Goal: Information Seeking & Learning: Learn about a topic

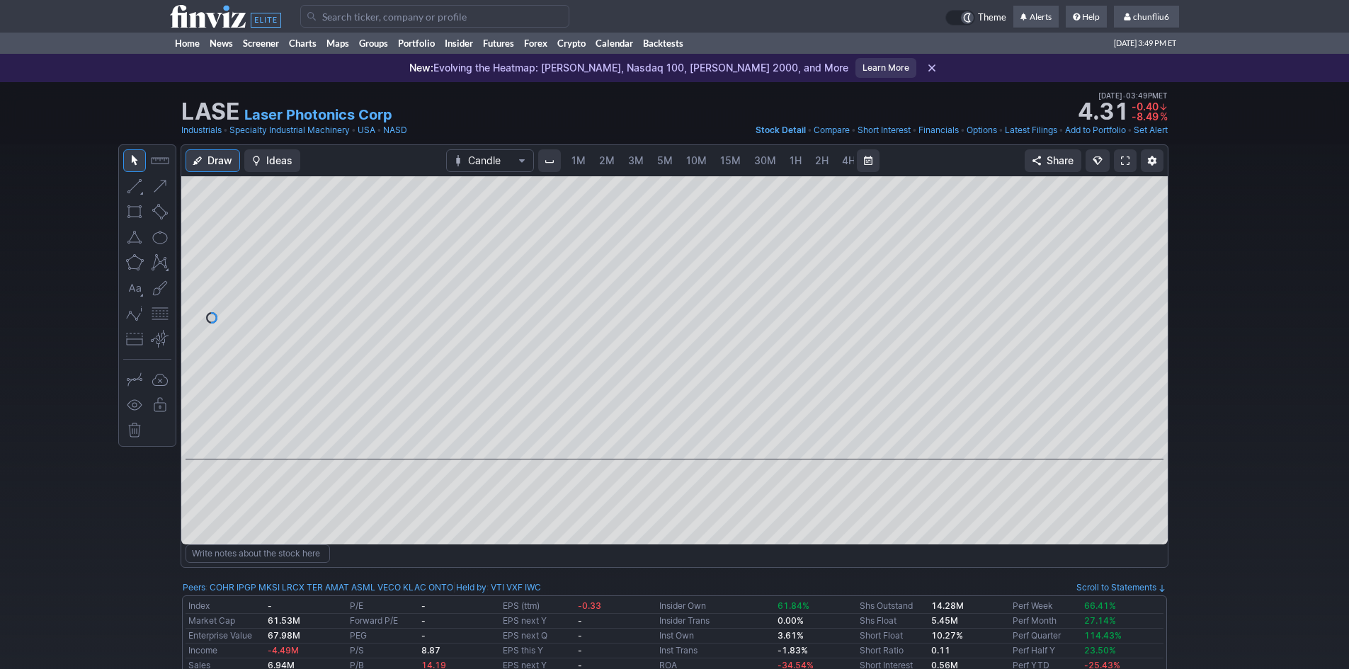
scroll to position [0, 76]
click at [1123, 157] on span at bounding box center [1125, 160] width 8 height 11
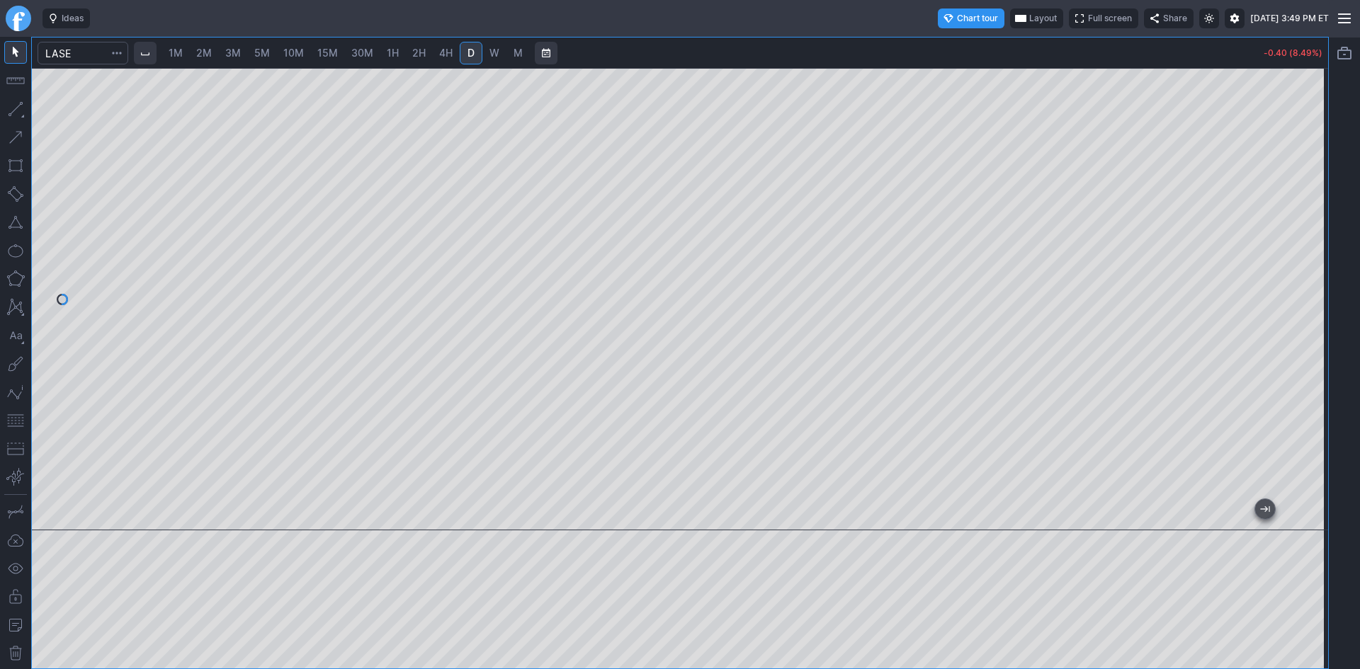
click at [202, 48] on span "2M" at bounding box center [204, 53] width 16 height 12
click at [230, 50] on span "3M" at bounding box center [233, 53] width 16 height 12
click at [300, 52] on span "10M" at bounding box center [293, 53] width 21 height 12
drag, startPoint x: 1303, startPoint y: 179, endPoint x: 1303, endPoint y: 221, distance: 41.8
click at [1303, 221] on div at bounding box center [1313, 295] width 30 height 427
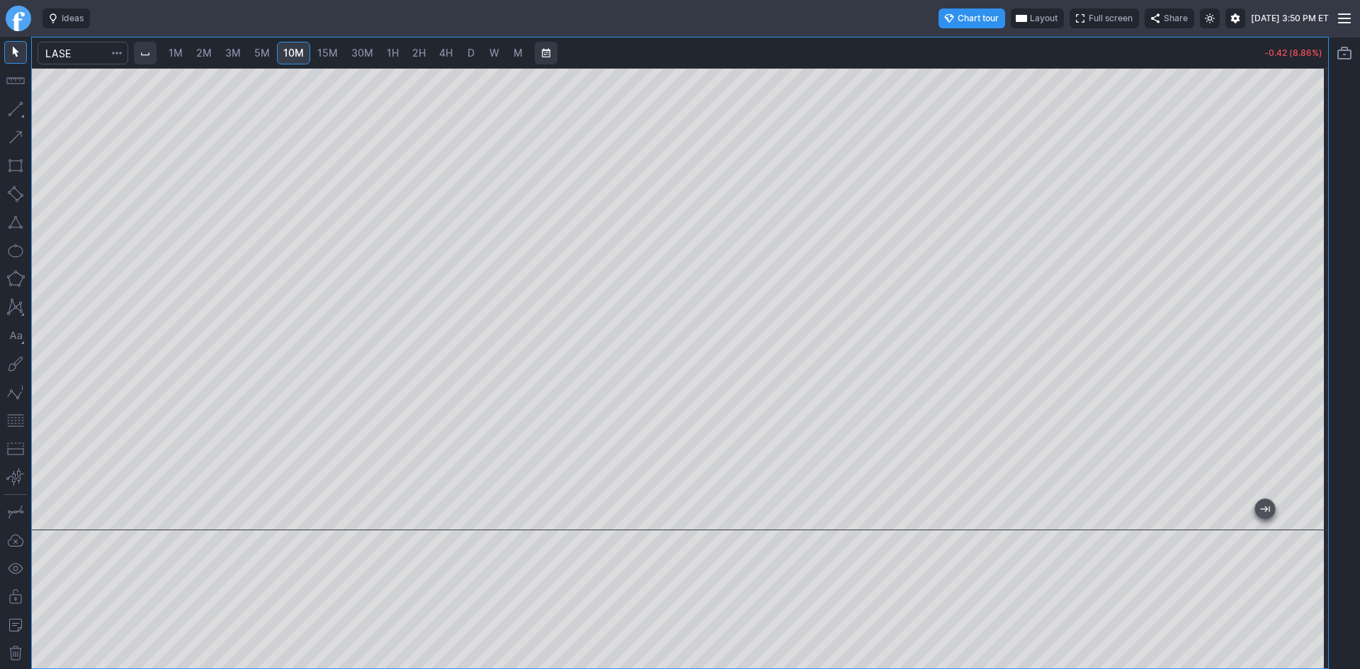
click at [360, 55] on span "30M" at bounding box center [362, 53] width 22 height 12
drag, startPoint x: 1309, startPoint y: 182, endPoint x: 1306, endPoint y: 260, distance: 78.0
click at [1306, 260] on div at bounding box center [1313, 295] width 30 height 427
click at [18, 415] on button "button" at bounding box center [15, 420] width 23 height 23
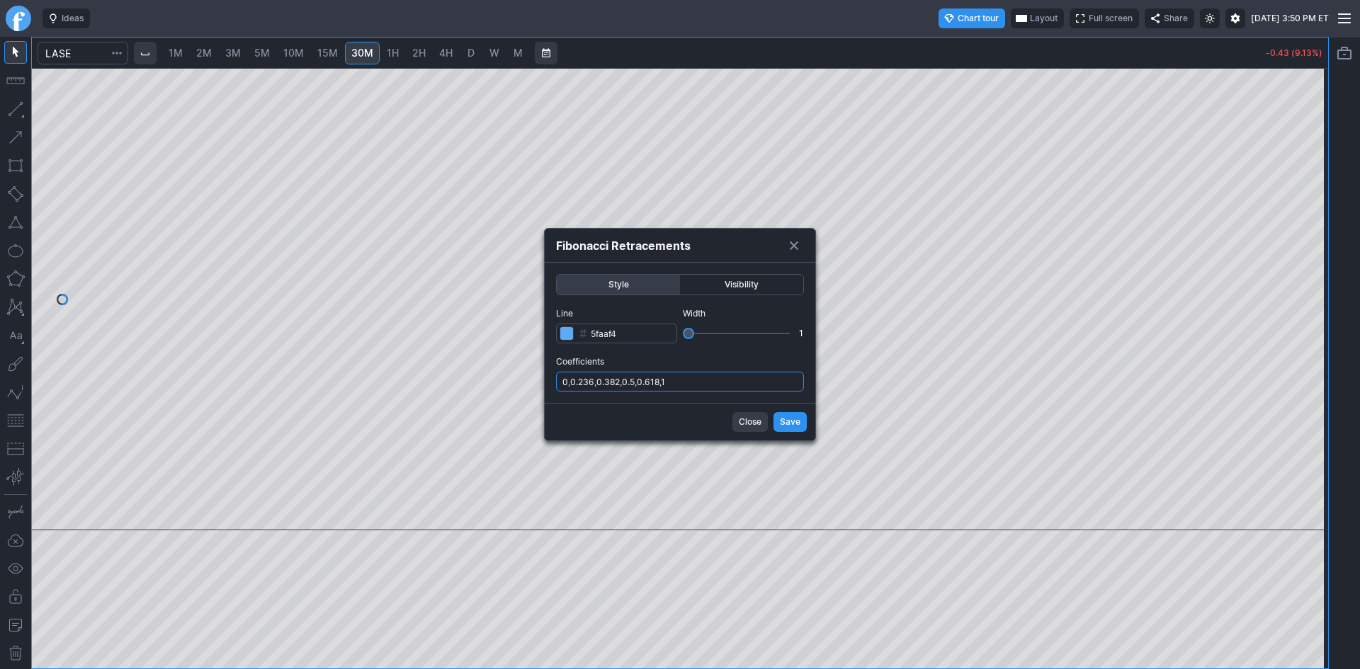
click at [688, 380] on input "0,0.236,0.382,0.5,0.618,1" at bounding box center [680, 382] width 248 height 20
type input "0,0.236,0.382,0.5,0.618,1,.786"
click at [785, 426] on span "Save" at bounding box center [790, 422] width 21 height 14
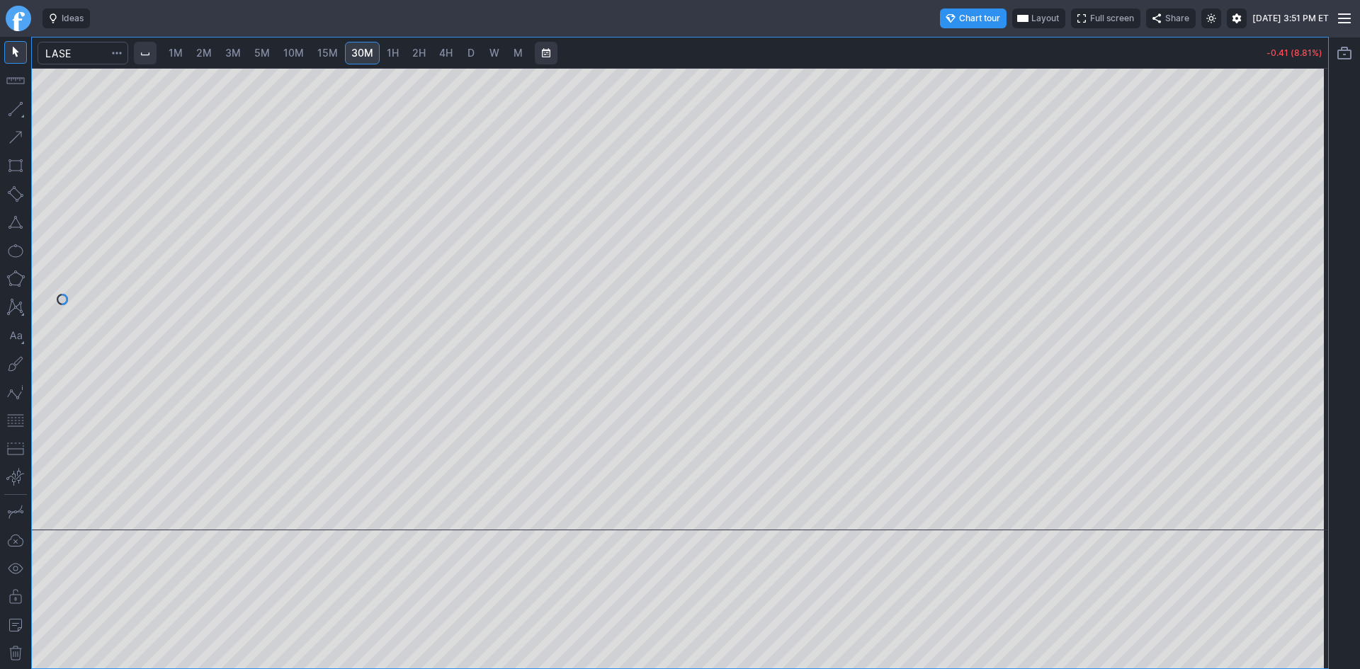
click at [237, 52] on span "3M" at bounding box center [233, 53] width 16 height 12
click at [1297, 190] on div at bounding box center [680, 299] width 1296 height 462
click at [267, 48] on span "5M" at bounding box center [262, 53] width 16 height 12
click at [296, 47] on span "10M" at bounding box center [293, 53] width 21 height 12
click at [332, 57] on span "15M" at bounding box center [327, 53] width 21 height 12
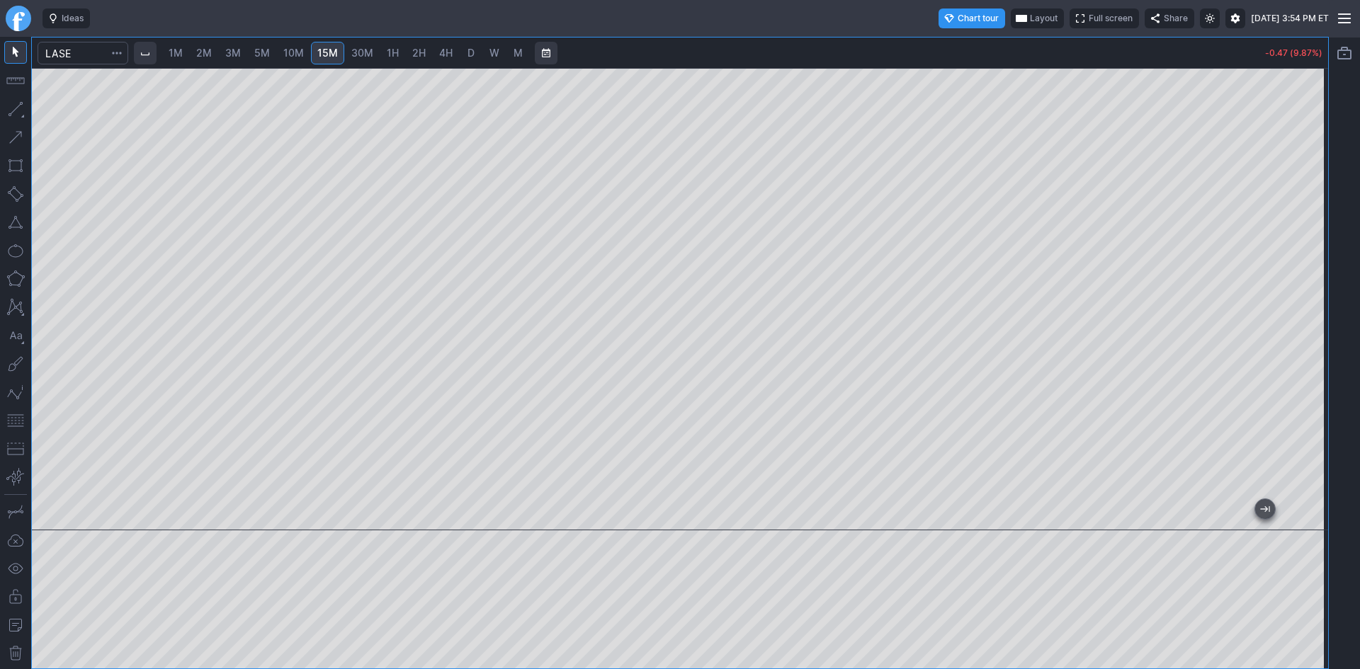
click at [362, 50] on span "30M" at bounding box center [362, 53] width 22 height 12
drag, startPoint x: 1314, startPoint y: 186, endPoint x: 1299, endPoint y: 238, distance: 54.5
click at [1299, 238] on div at bounding box center [1313, 295] width 30 height 427
click at [259, 52] on span "5M" at bounding box center [262, 53] width 16 height 12
click at [720, 471] on div at bounding box center [680, 299] width 1296 height 462
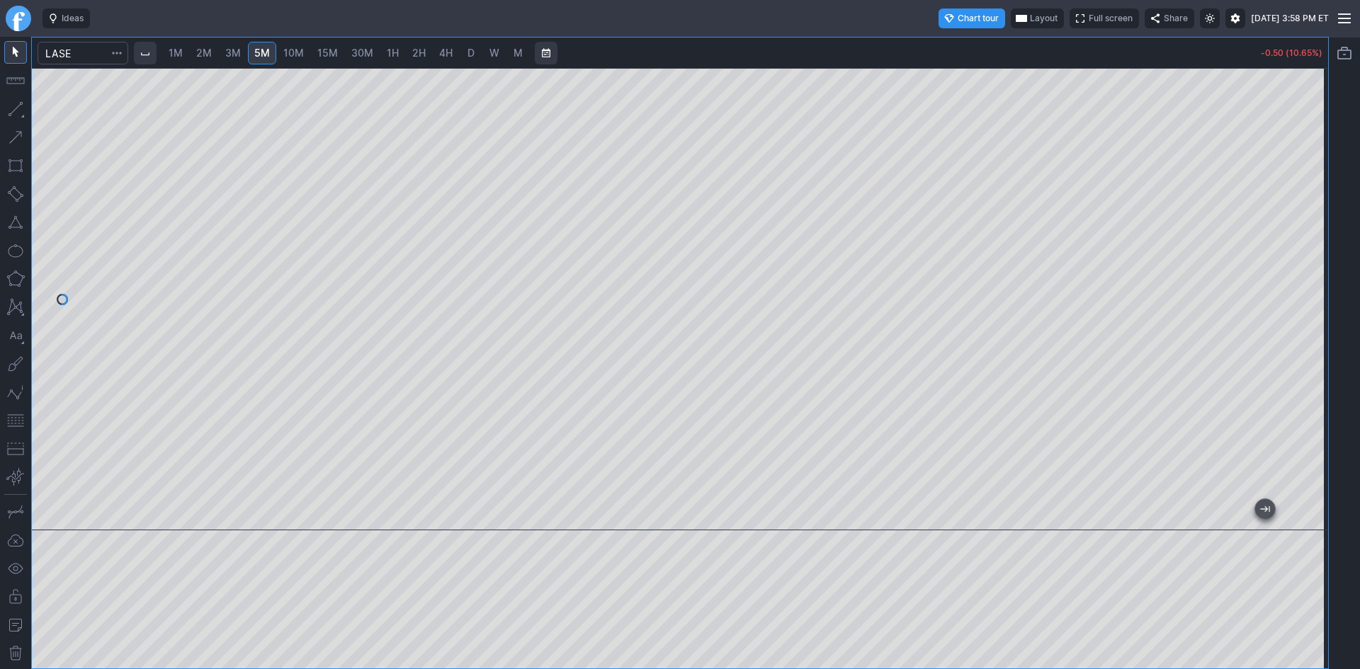
click at [303, 55] on span "10M" at bounding box center [293, 53] width 21 height 12
click at [329, 52] on span "15M" at bounding box center [327, 53] width 21 height 12
click at [356, 53] on span "30M" at bounding box center [362, 53] width 22 height 12
click at [473, 57] on span "D" at bounding box center [470, 53] width 7 height 12
drag, startPoint x: 1311, startPoint y: 360, endPoint x: 1309, endPoint y: 376, distance: 15.6
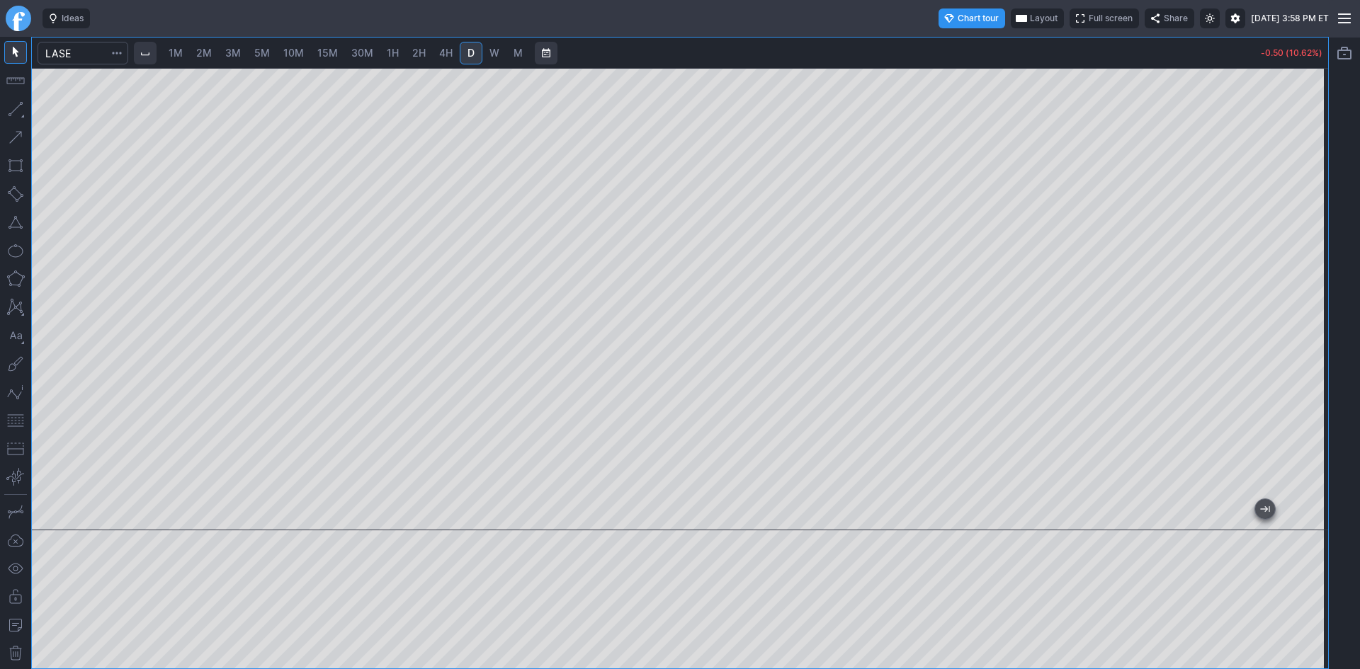
click at [1309, 376] on div at bounding box center [1313, 295] width 30 height 427
drag, startPoint x: 1314, startPoint y: 407, endPoint x: 1313, endPoint y: 359, distance: 48.2
click at [1313, 359] on div at bounding box center [1313, 295] width 30 height 427
click at [368, 49] on span "30M" at bounding box center [362, 53] width 22 height 12
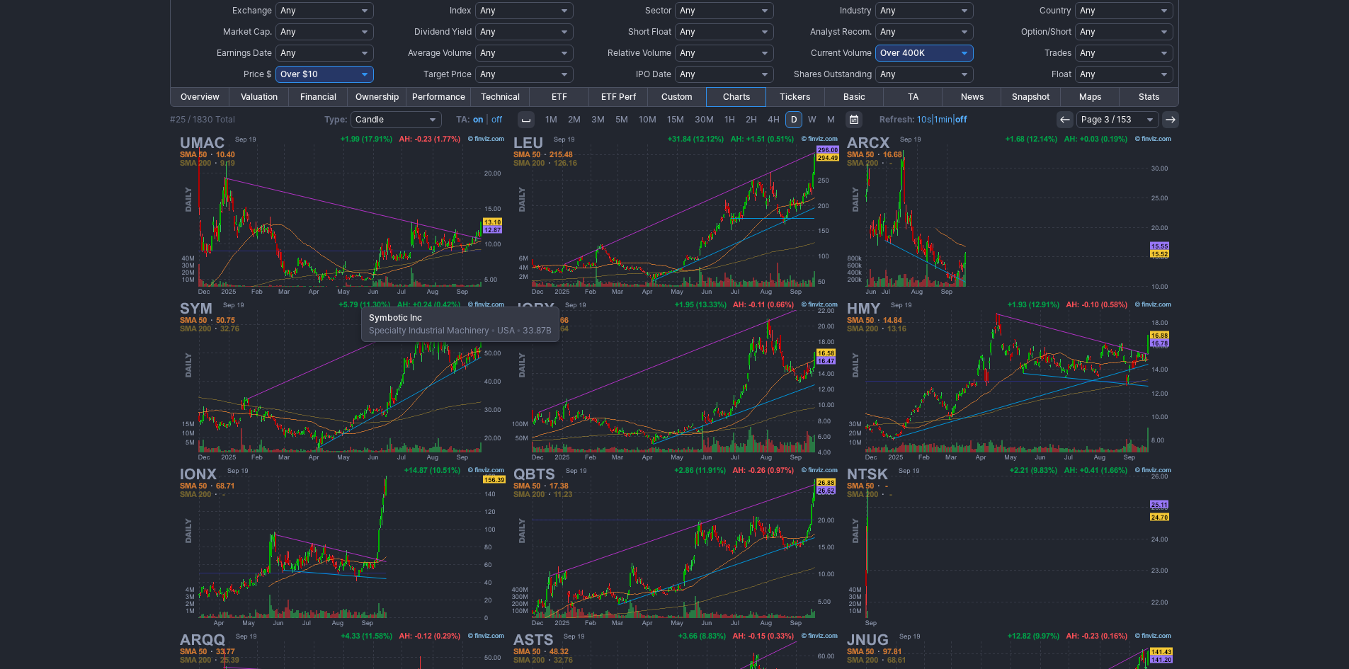
scroll to position [79, 0]
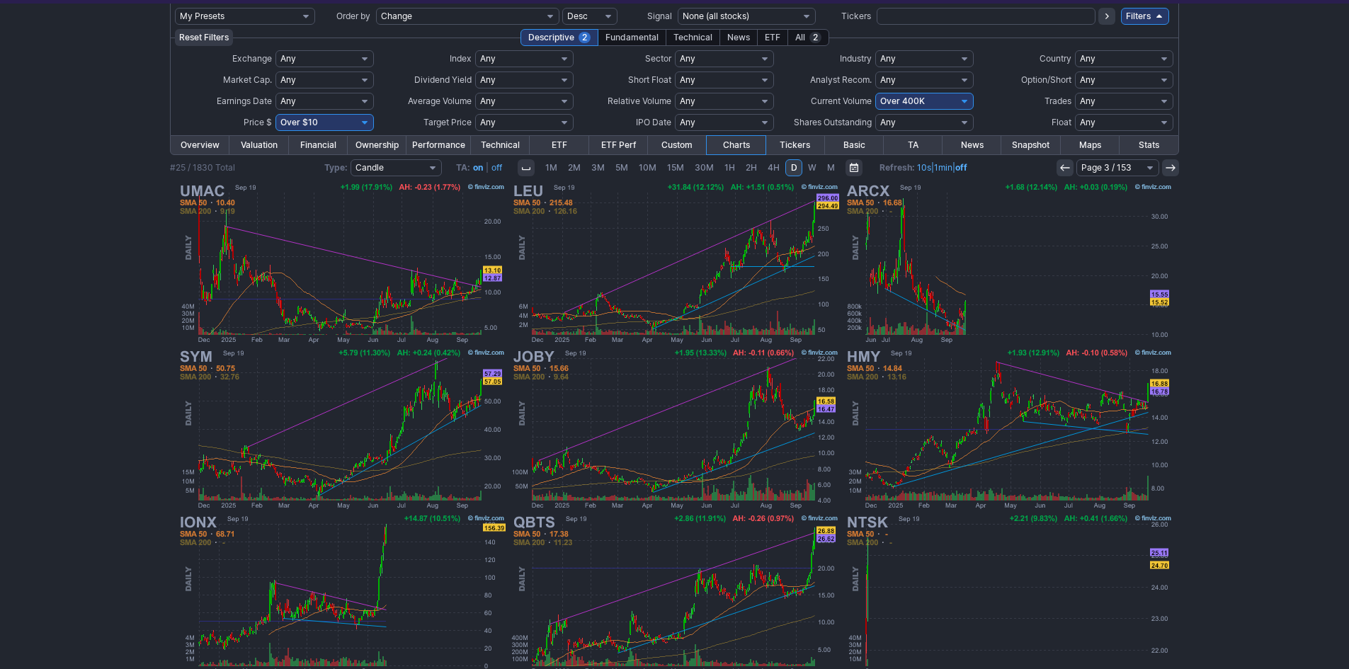
click at [1069, 161] on link at bounding box center [1065, 167] width 17 height 17
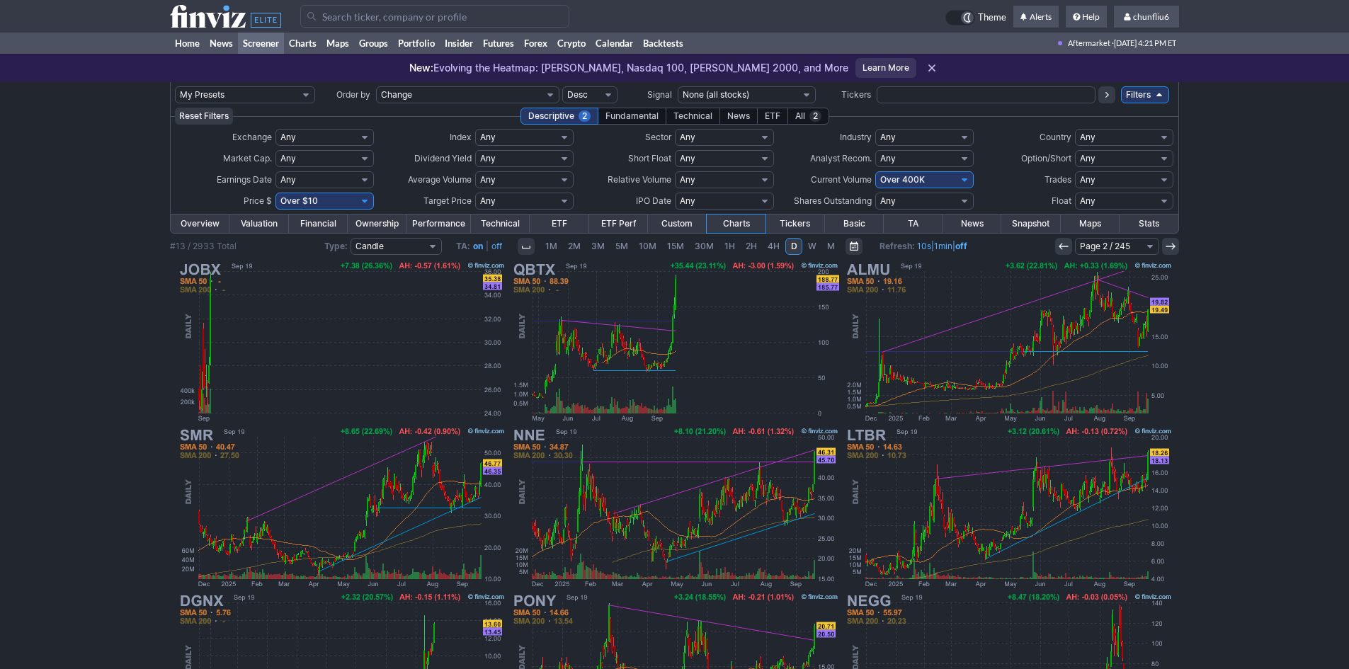
click at [1069, 161] on span "Option/Short" at bounding box center [1046, 158] width 50 height 11
click at [1061, 248] on icon at bounding box center [1063, 246] width 11 height 11
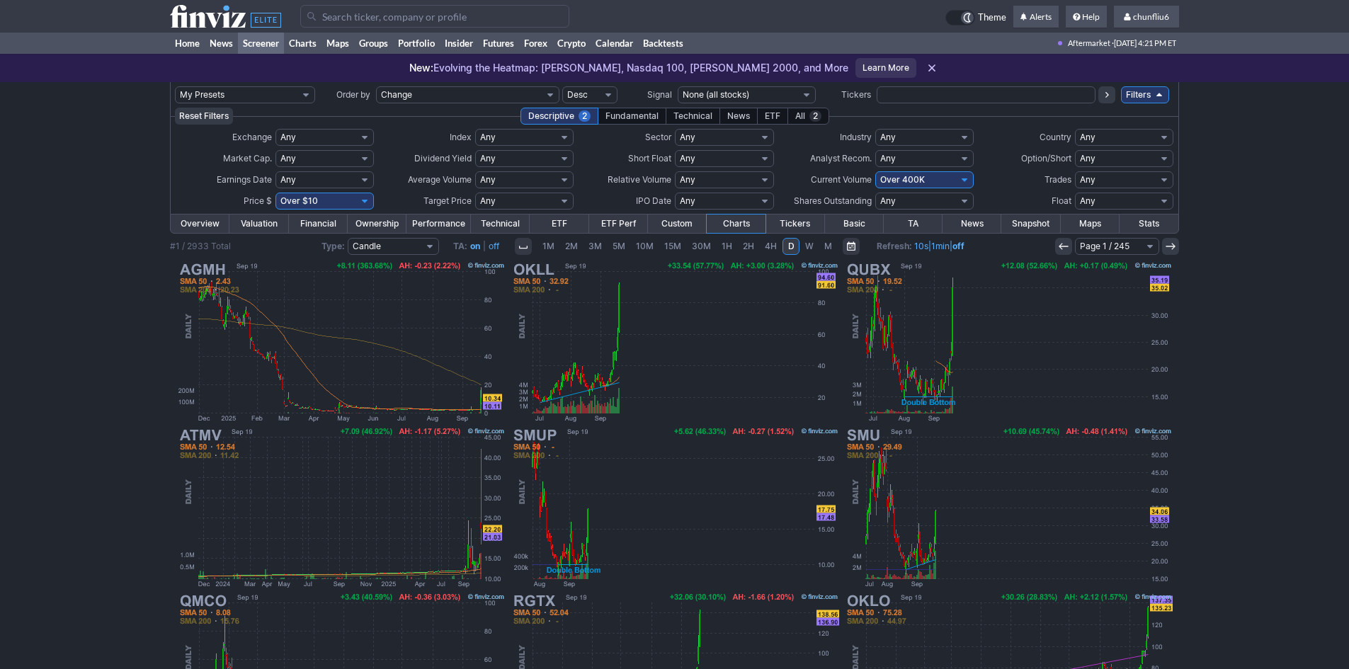
click at [1061, 248] on div "Page 1 / 245 Page 2 / 245 Page 3 / 245 Page 4 / 245 Page 5 / 245 Page 6 / 245 P…" at bounding box center [1117, 246] width 124 height 17
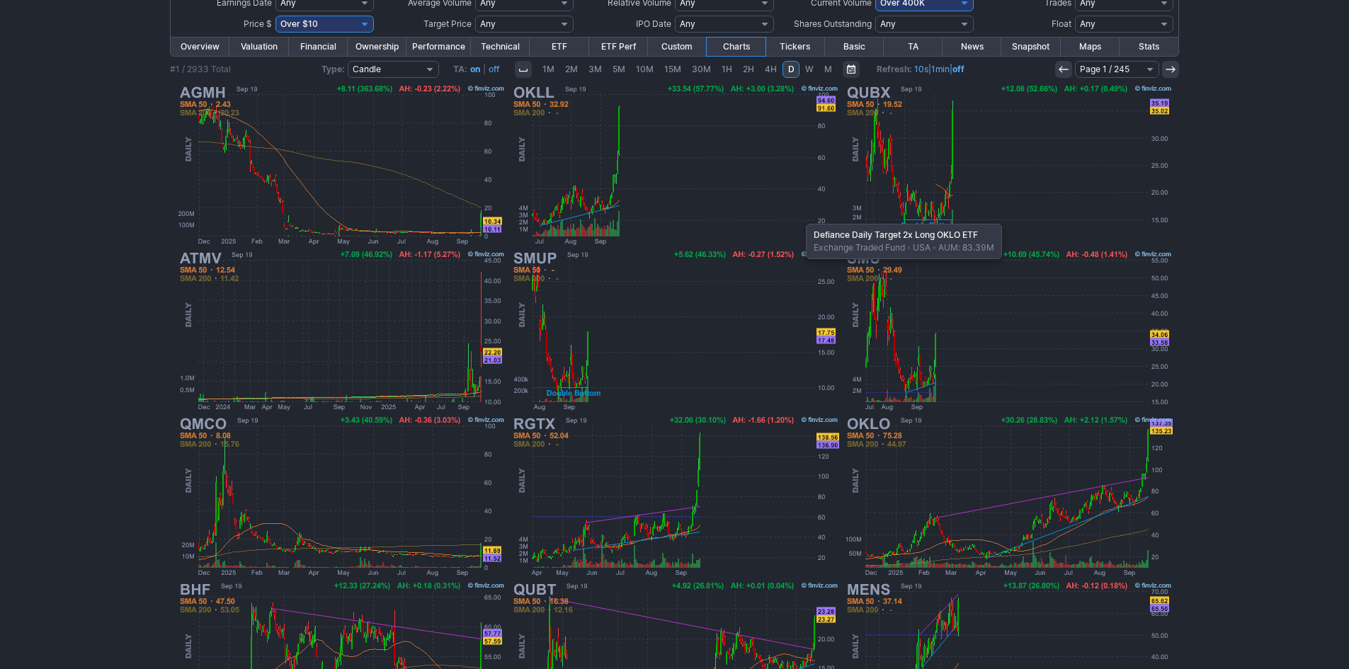
scroll to position [212, 0]
